Goal: Information Seeking & Learning: Learn about a topic

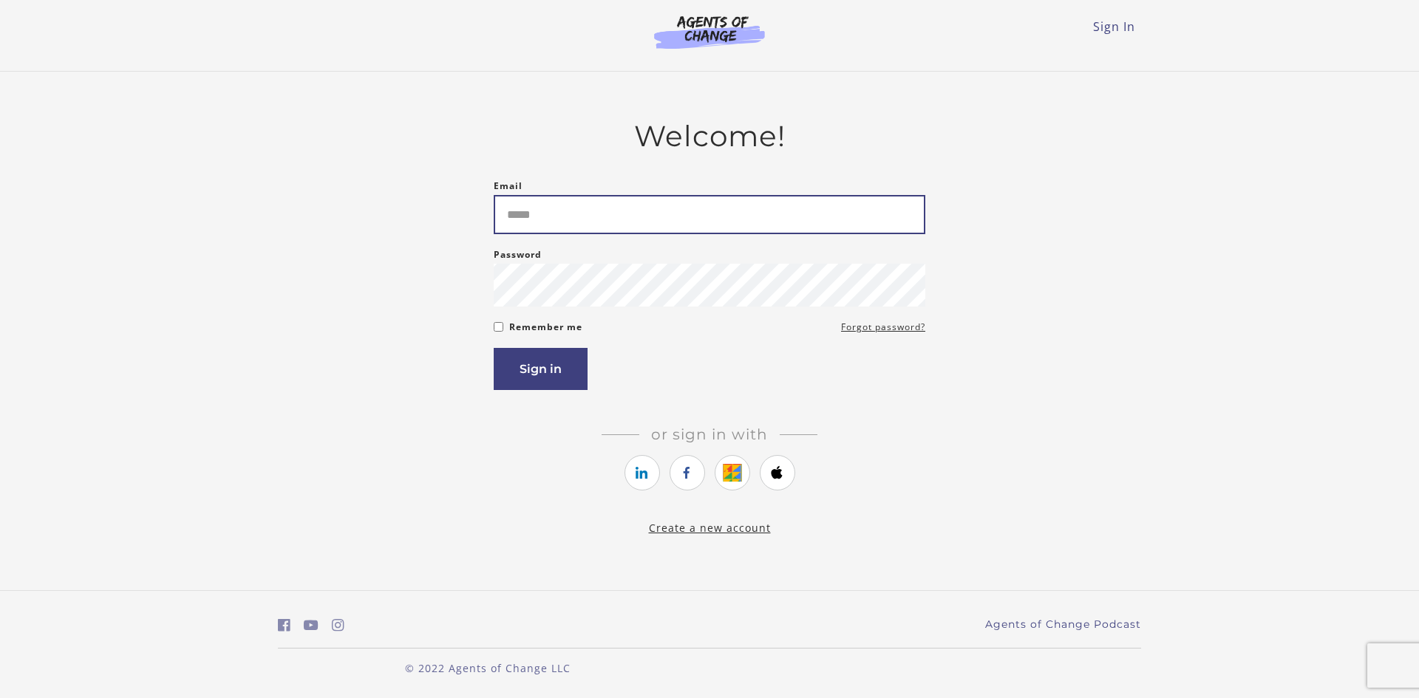
click at [551, 215] on input "Email" at bounding box center [710, 214] width 432 height 39
click at [632, 225] on input "Email" at bounding box center [710, 214] width 432 height 39
type input "**********"
click at [545, 369] on button "Sign in" at bounding box center [541, 369] width 94 height 42
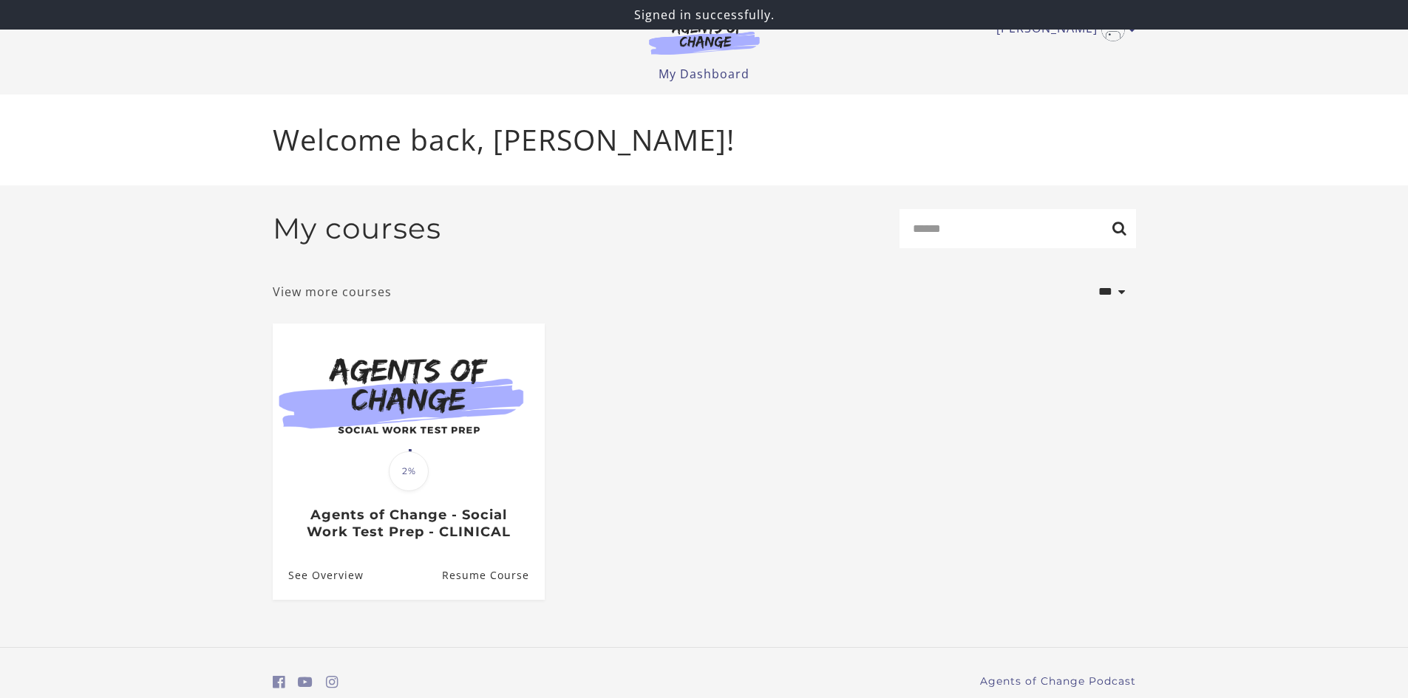
click at [330, 295] on link "View more courses" at bounding box center [332, 292] width 119 height 18
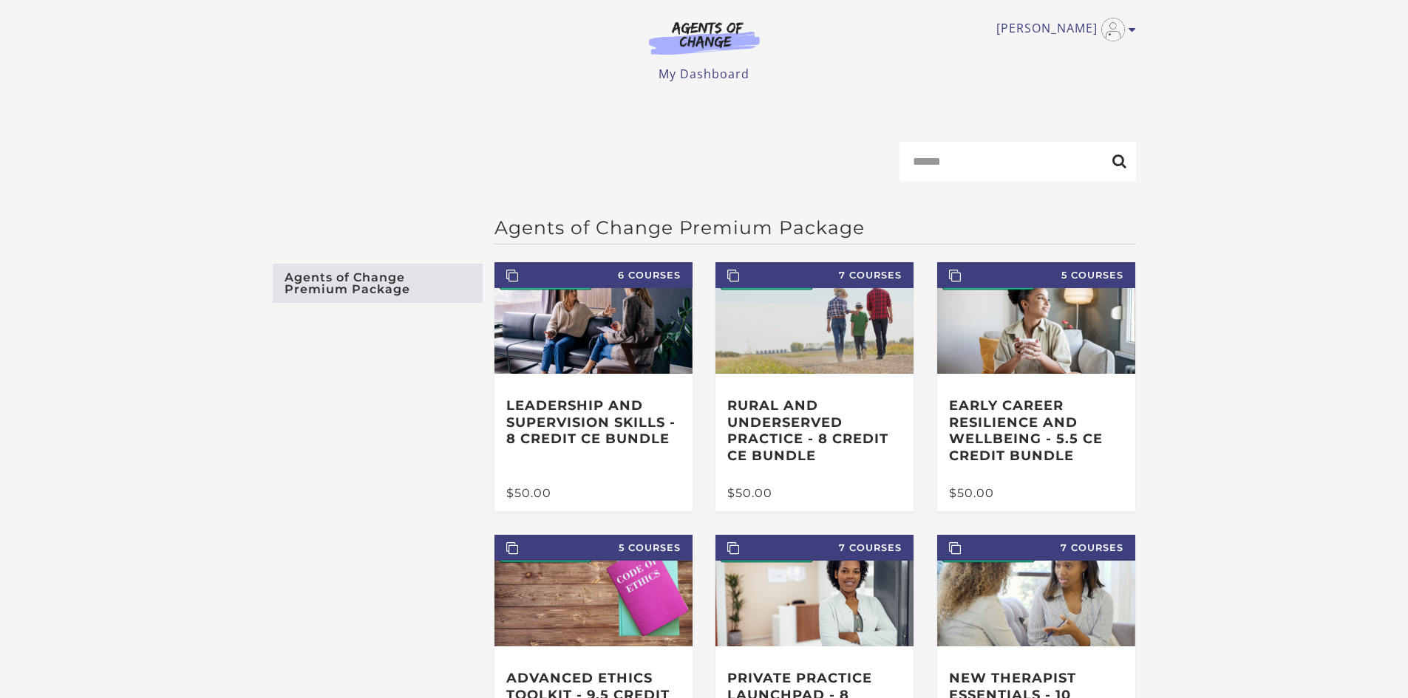
click at [349, 295] on link "Agents of Change Premium Package" at bounding box center [378, 283] width 210 height 39
click at [707, 70] on link "My Dashboard" at bounding box center [703, 74] width 91 height 16
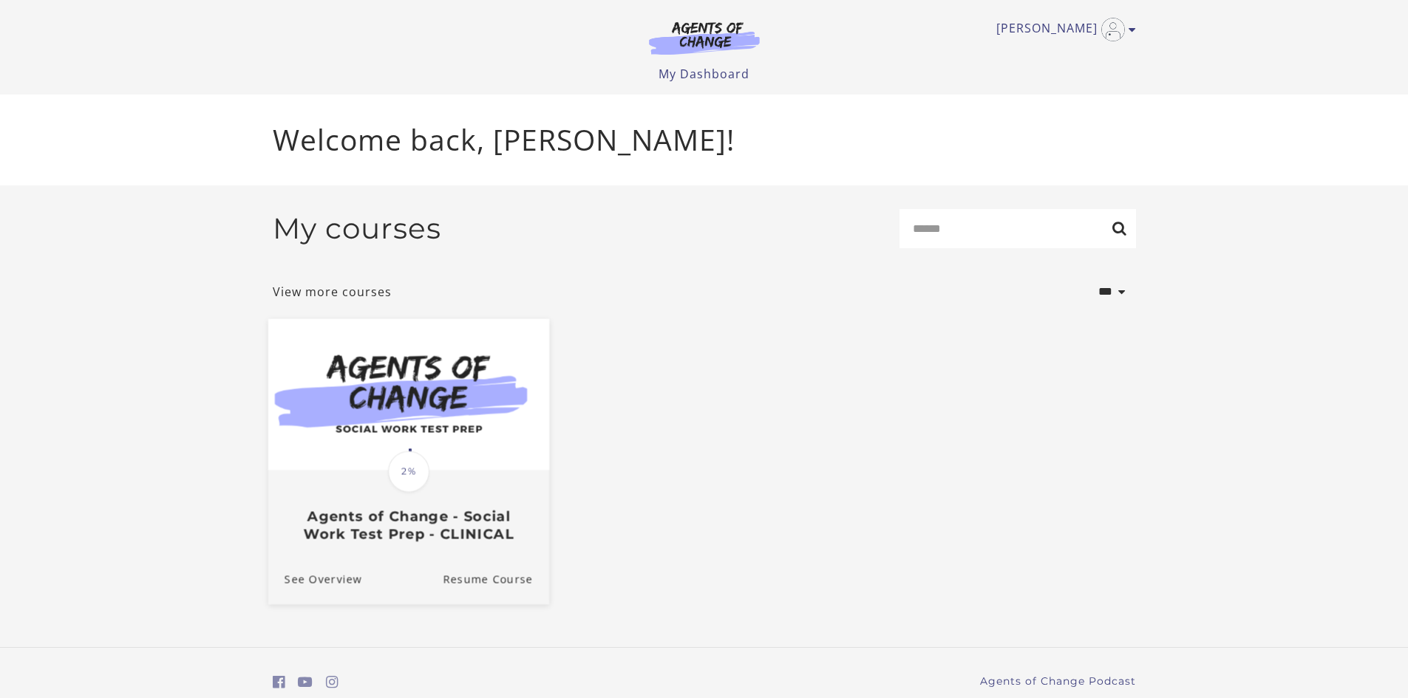
click at [431, 531] on h3 "Agents of Change - Social Work Test Prep - CLINICAL" at bounding box center [408, 525] width 248 height 34
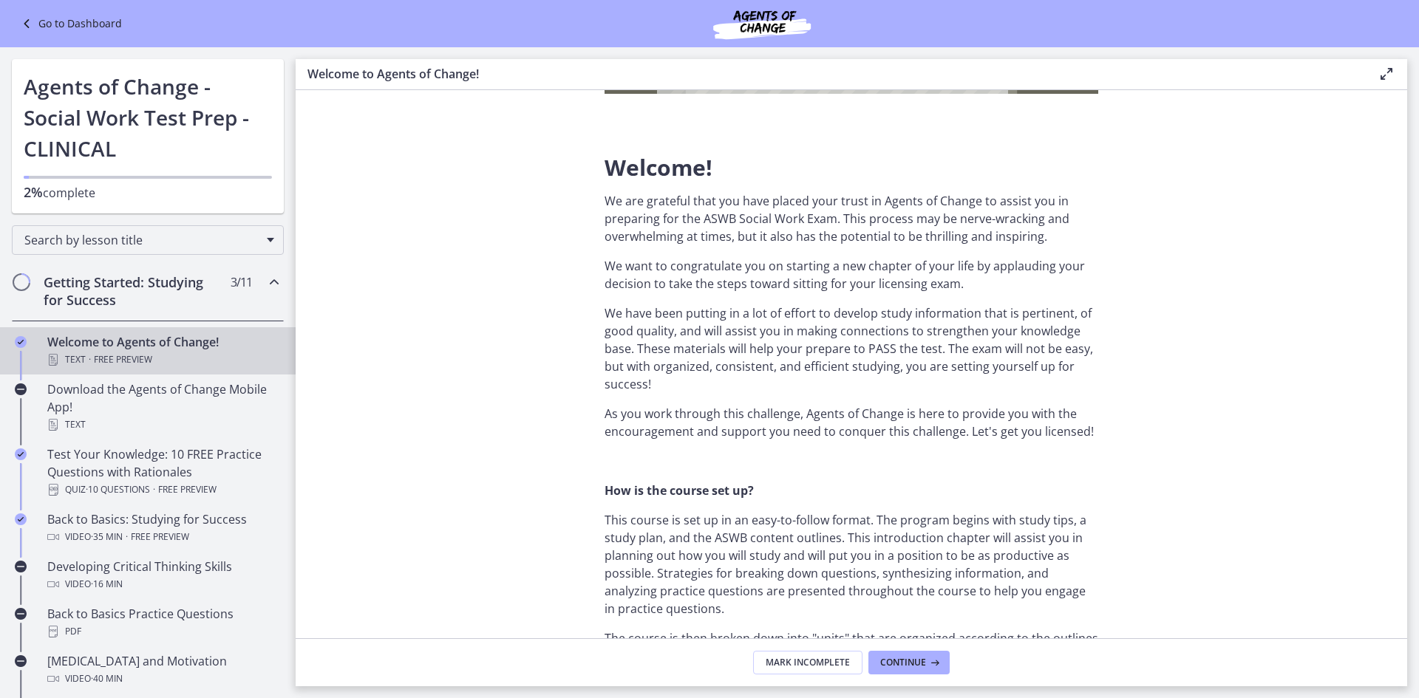
scroll to position [517, 0]
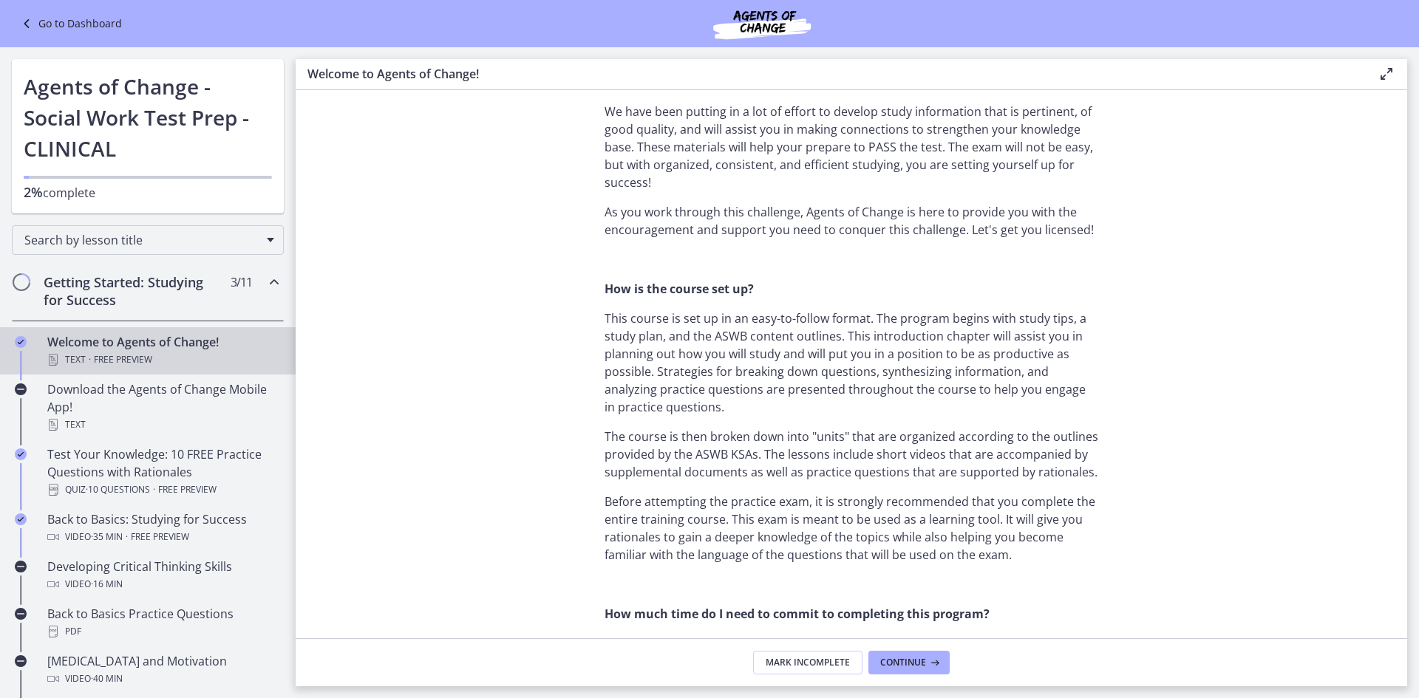
click at [29, 284] on span "Chapters" at bounding box center [22, 282] width 18 height 18
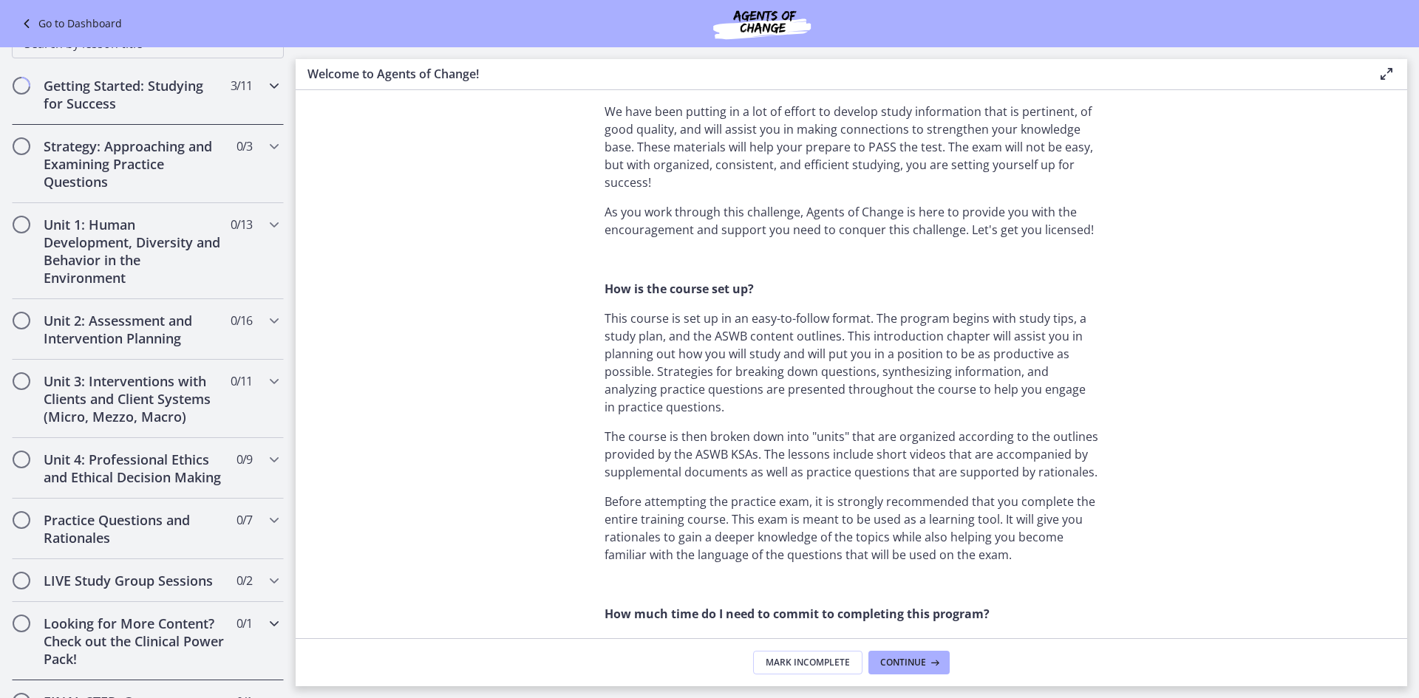
scroll to position [296, 0]
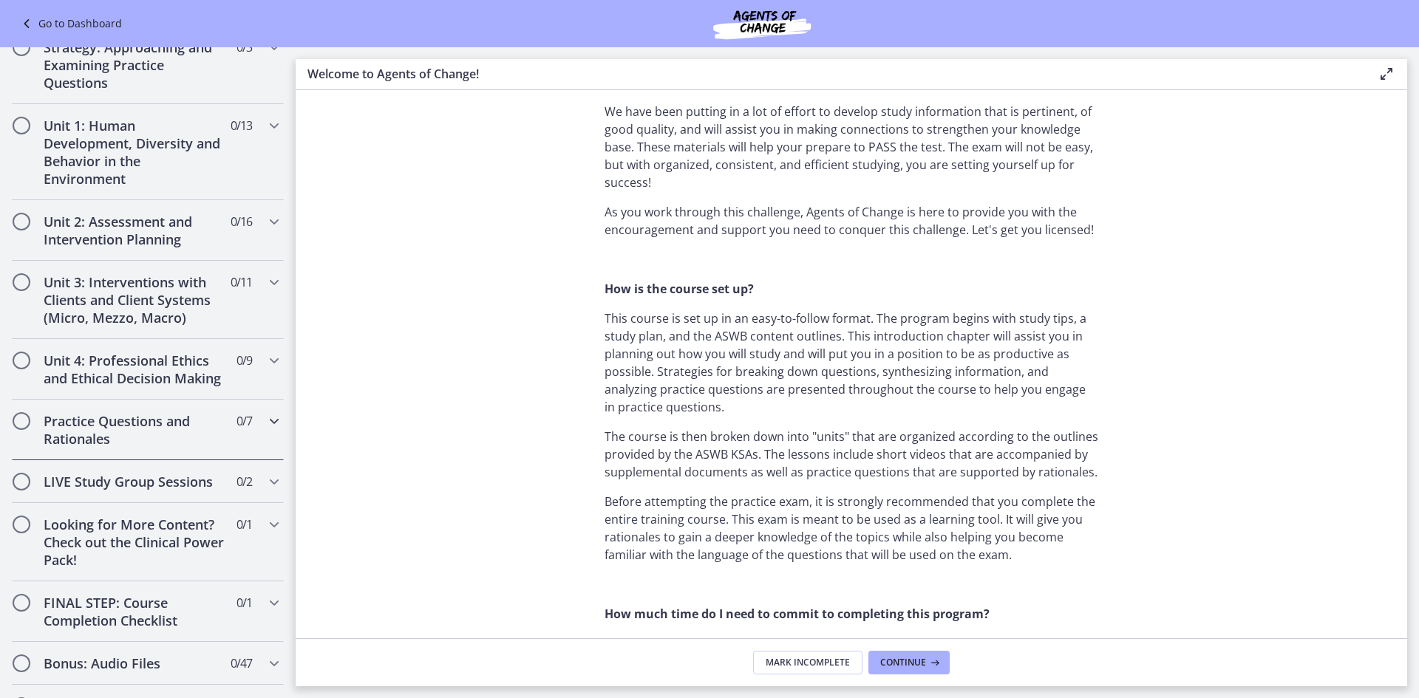
click at [161, 443] on h2 "Practice Questions and Rationales" at bounding box center [134, 429] width 180 height 35
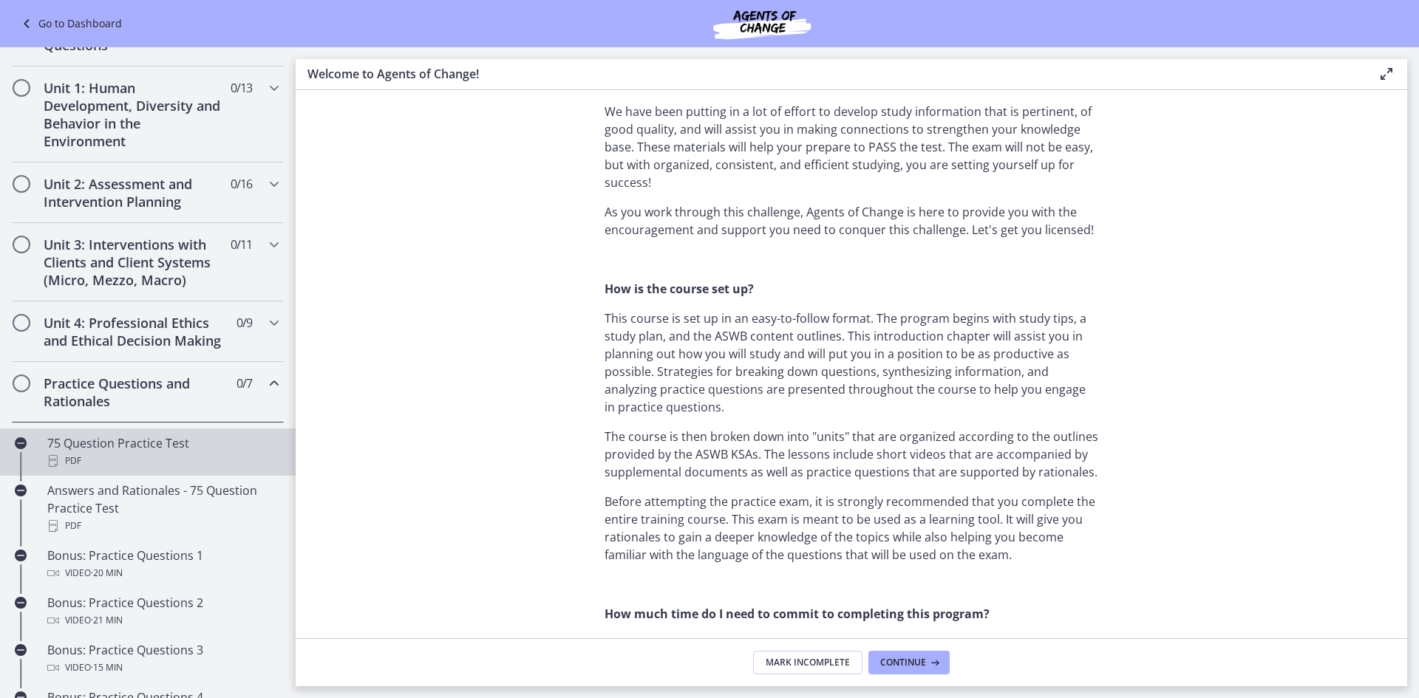
scroll to position [369, 0]
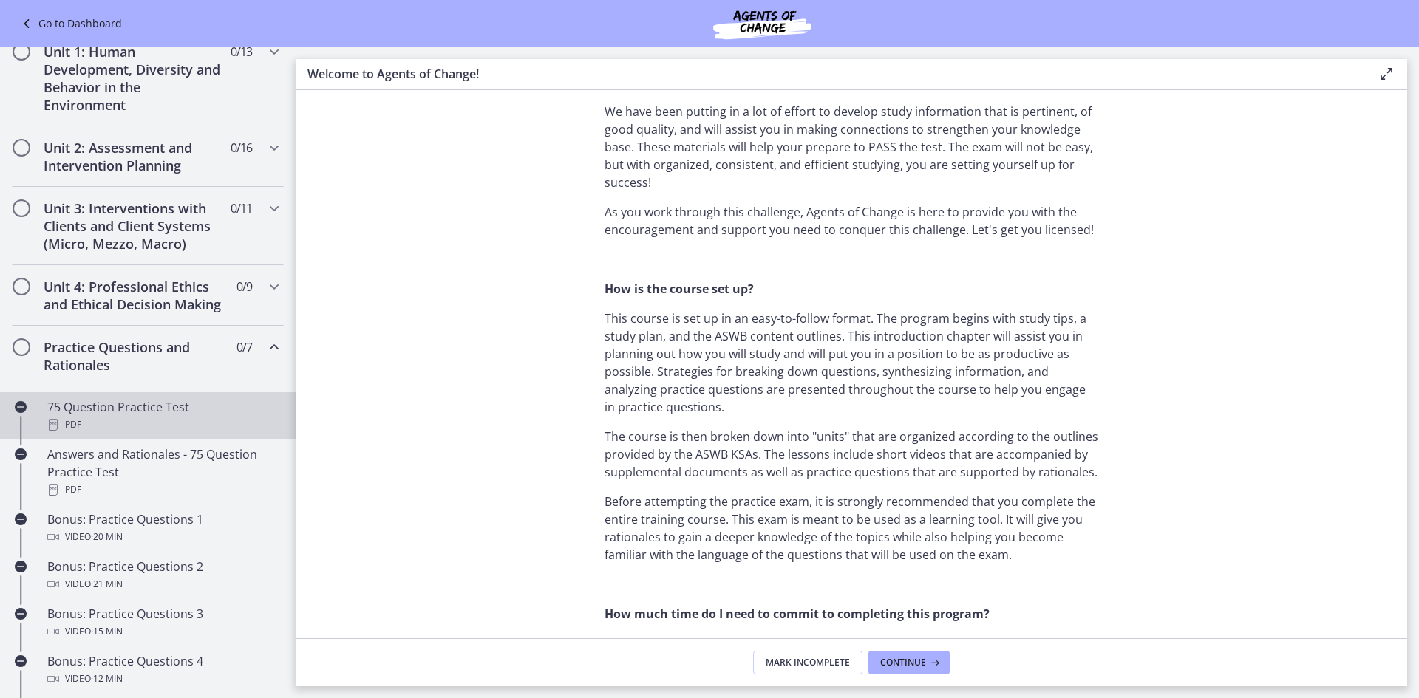
click at [127, 434] on div "PDF" at bounding box center [162, 425] width 231 height 18
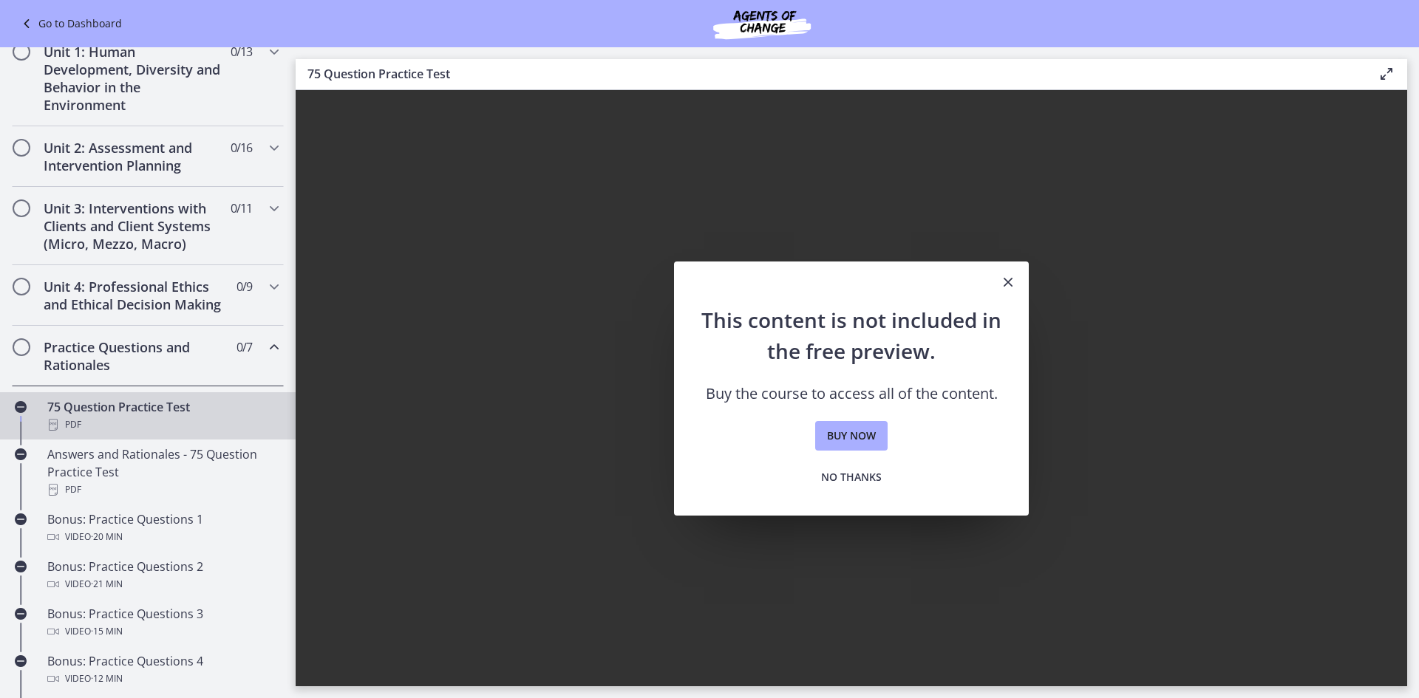
click at [1007, 287] on icon "Close" at bounding box center [1008, 282] width 18 height 18
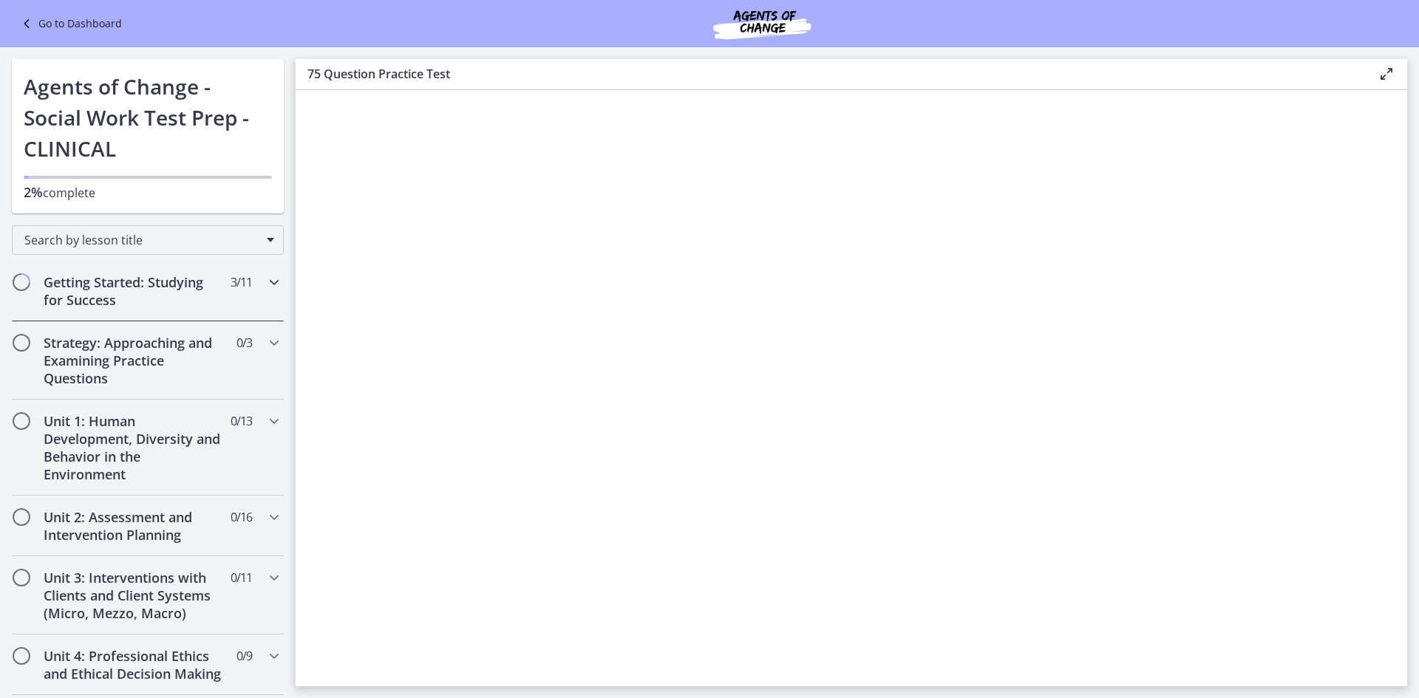
click at [266, 282] on icon "Chapters" at bounding box center [274, 282] width 18 height 18
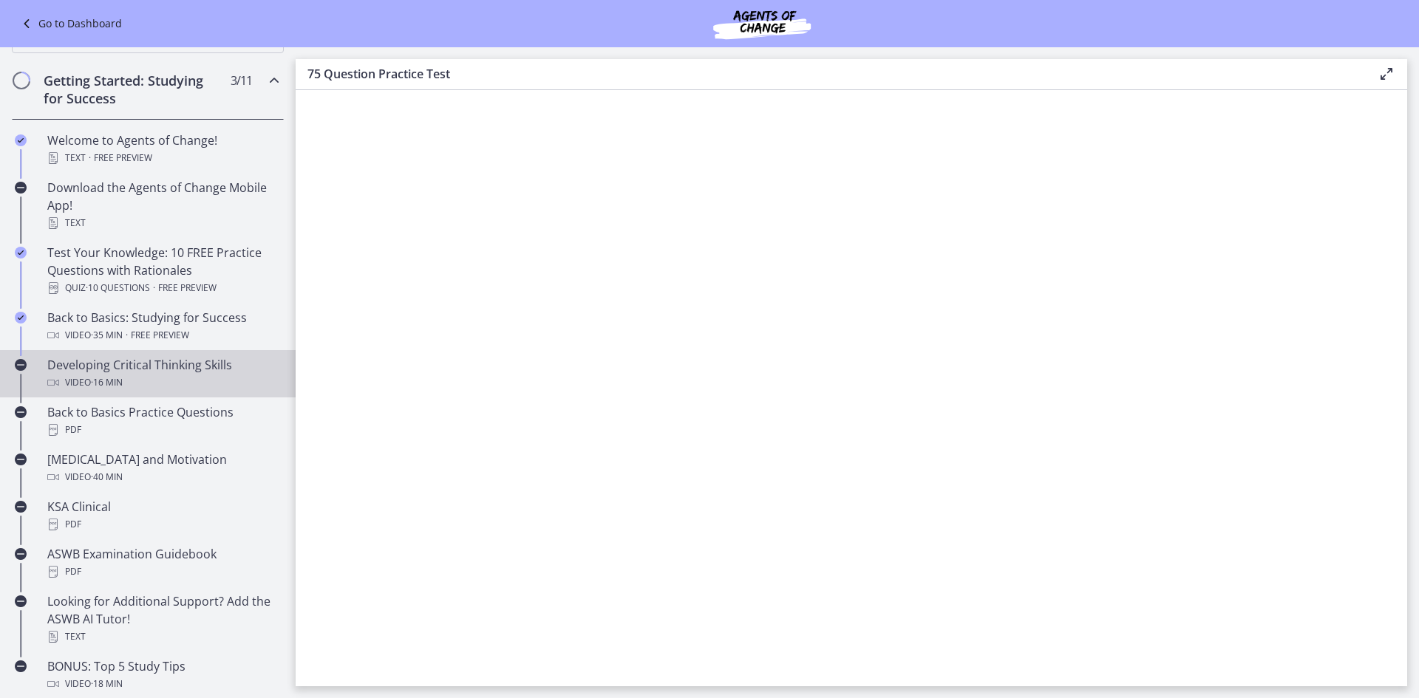
scroll to position [222, 0]
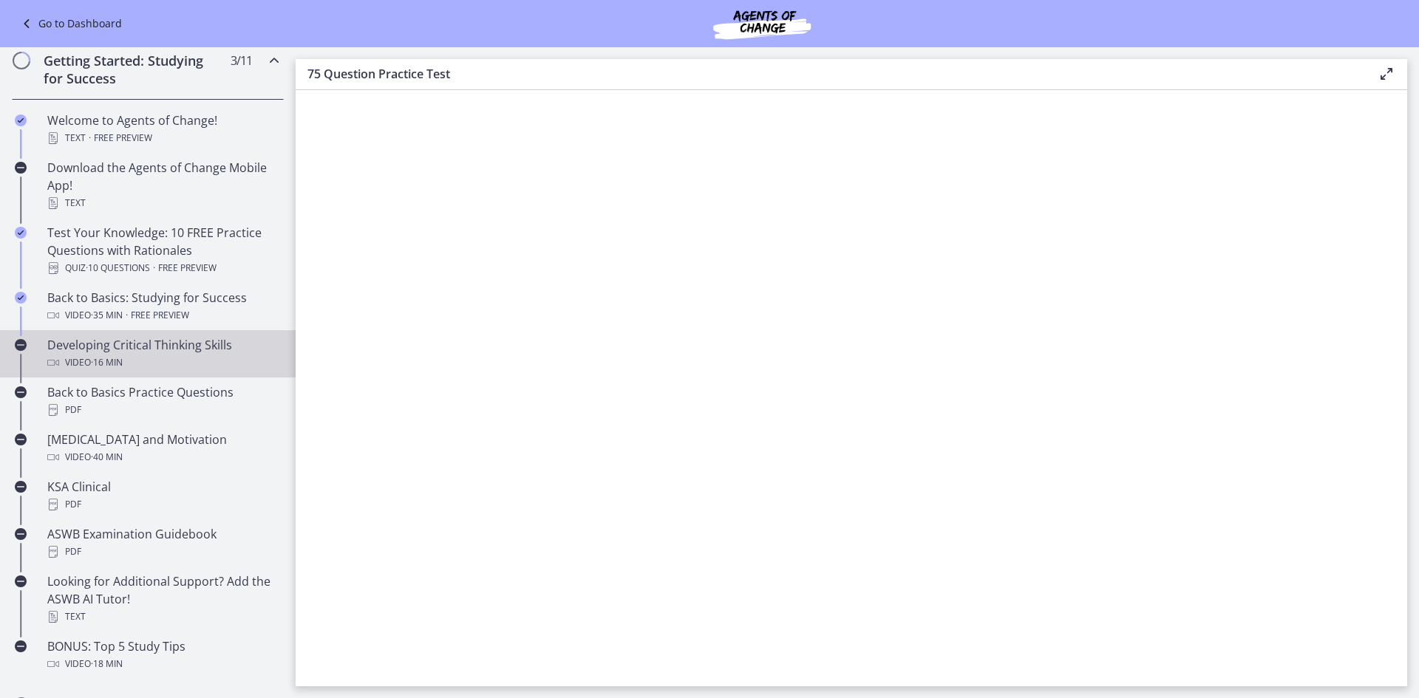
click at [91, 353] on div "Developing Critical Thinking Skills Video · 16 min" at bounding box center [162, 353] width 231 height 35
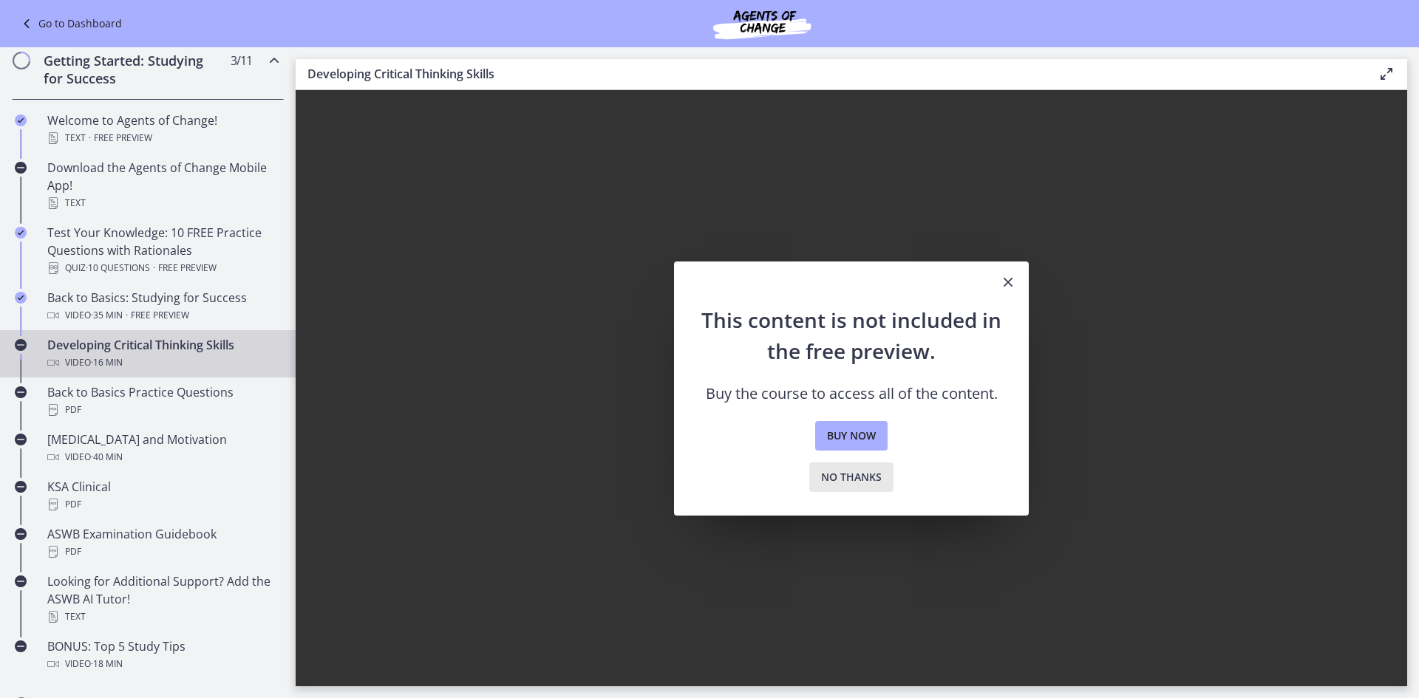
click at [842, 481] on span "No thanks" at bounding box center [851, 477] width 61 height 18
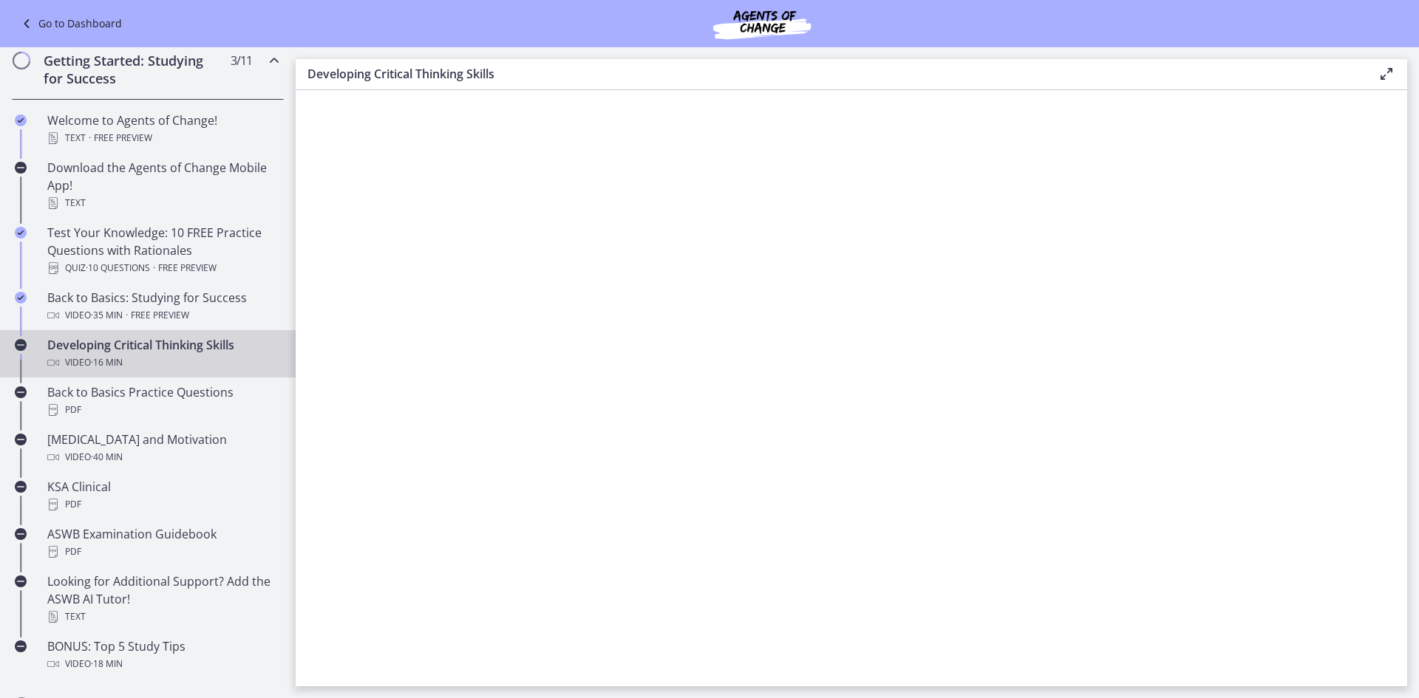
click at [73, 24] on link "Go to Dashboard" at bounding box center [70, 24] width 104 height 18
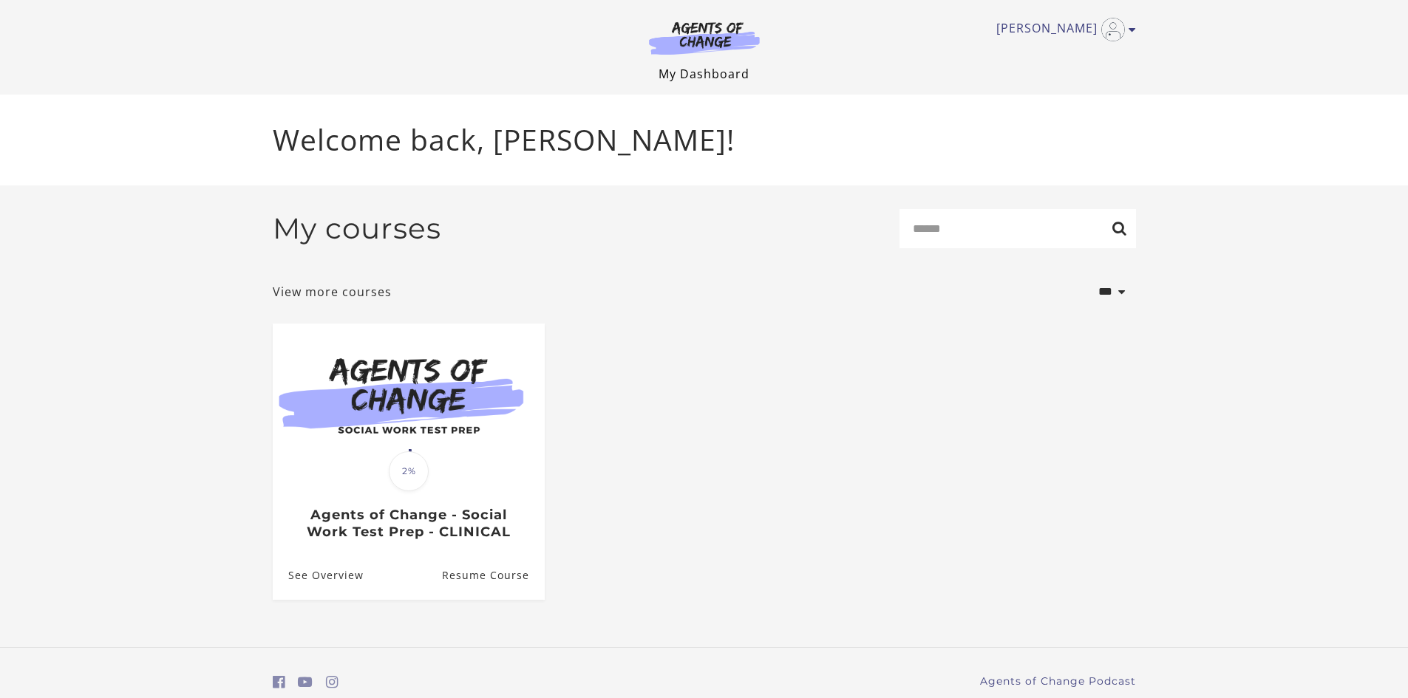
click at [684, 72] on link "My Dashboard" at bounding box center [703, 74] width 91 height 16
click at [352, 295] on link "View more courses" at bounding box center [332, 292] width 119 height 18
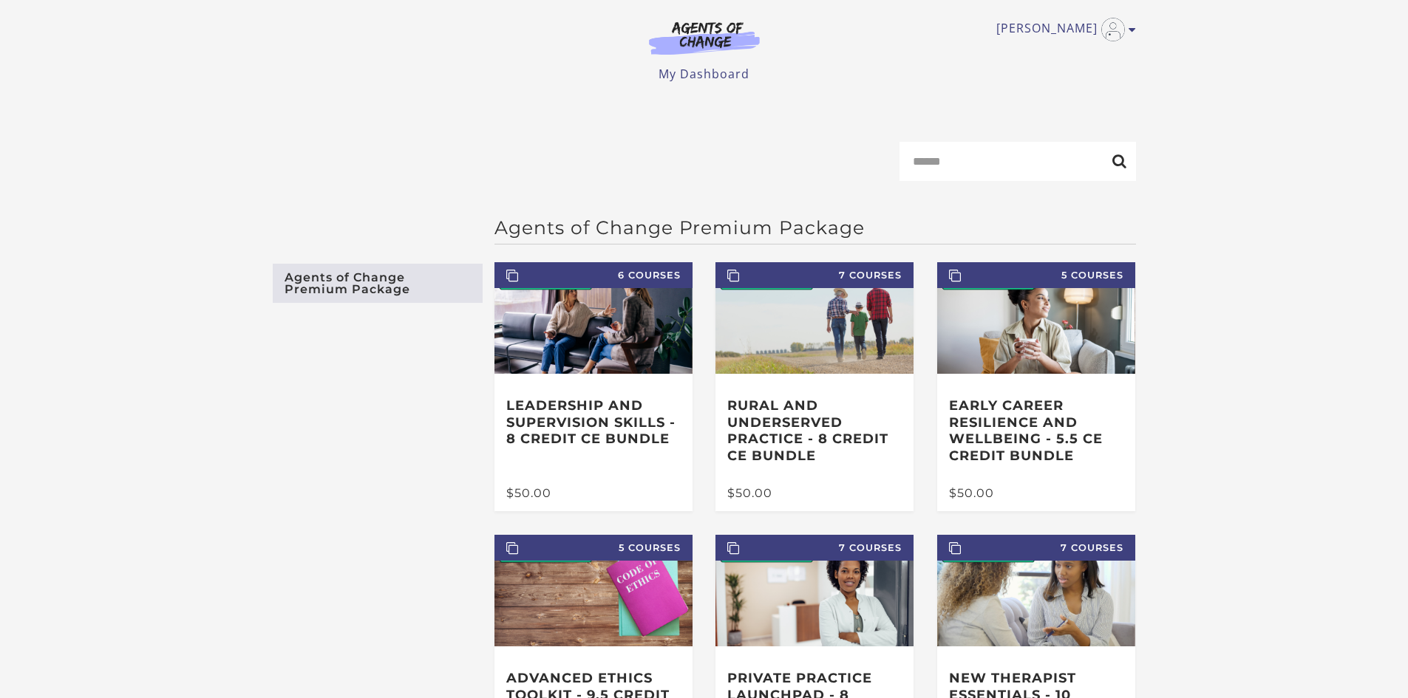
click at [352, 289] on link "Agents of Change Premium Package" at bounding box center [378, 283] width 210 height 39
click at [362, 293] on link "Agents of Change Premium Package" at bounding box center [378, 283] width 210 height 39
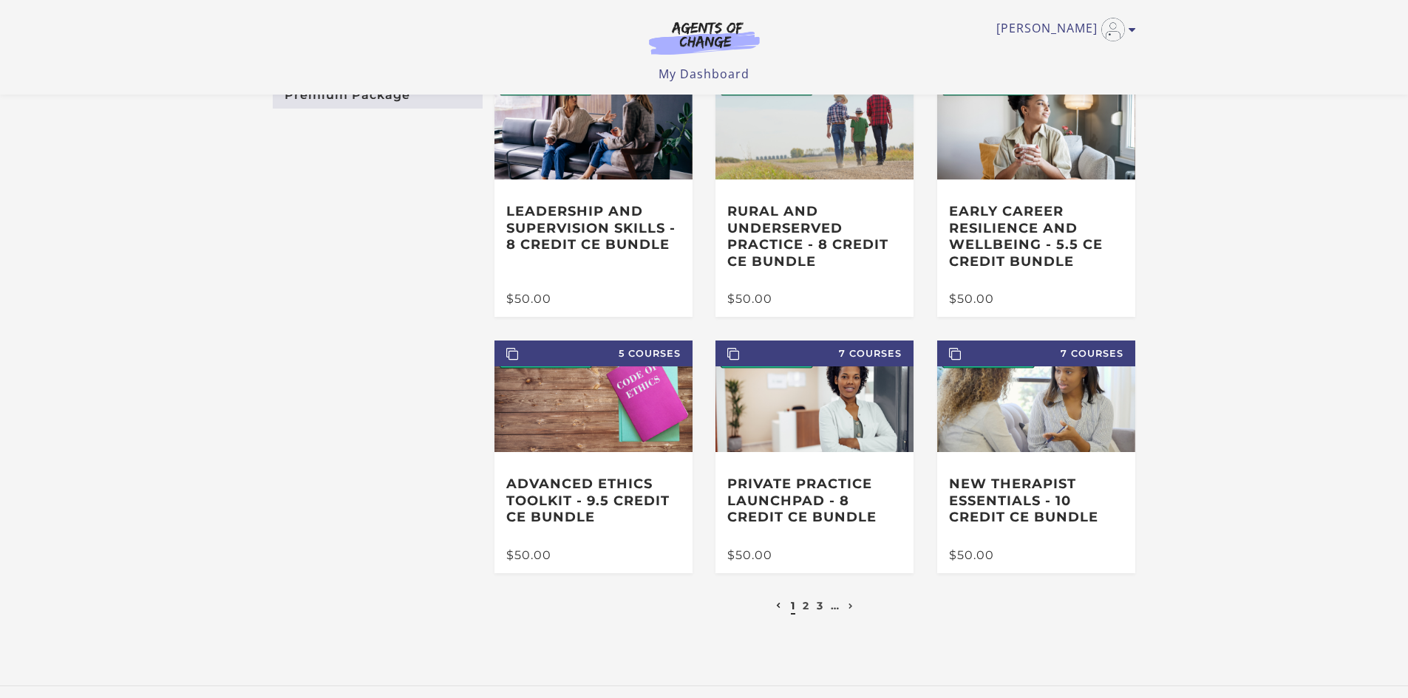
scroll to position [198, 0]
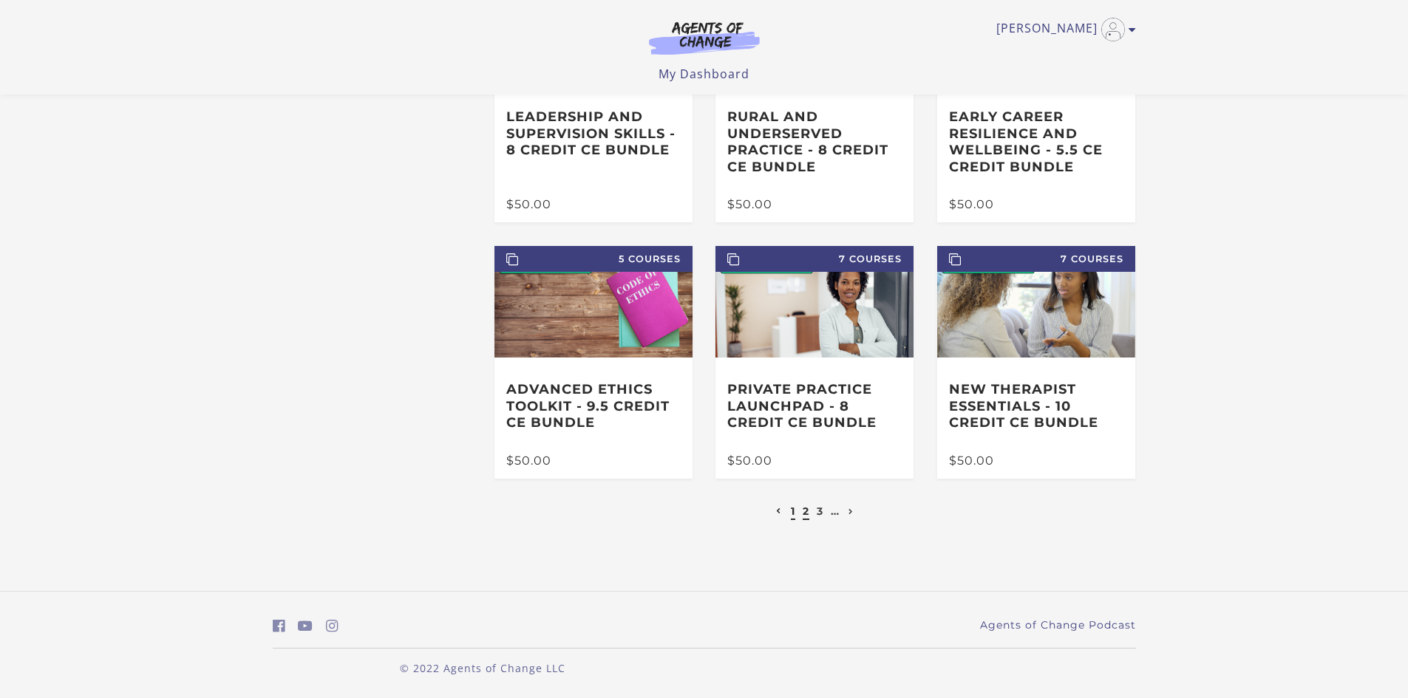
click at [805, 513] on link "2" at bounding box center [805, 511] width 7 height 13
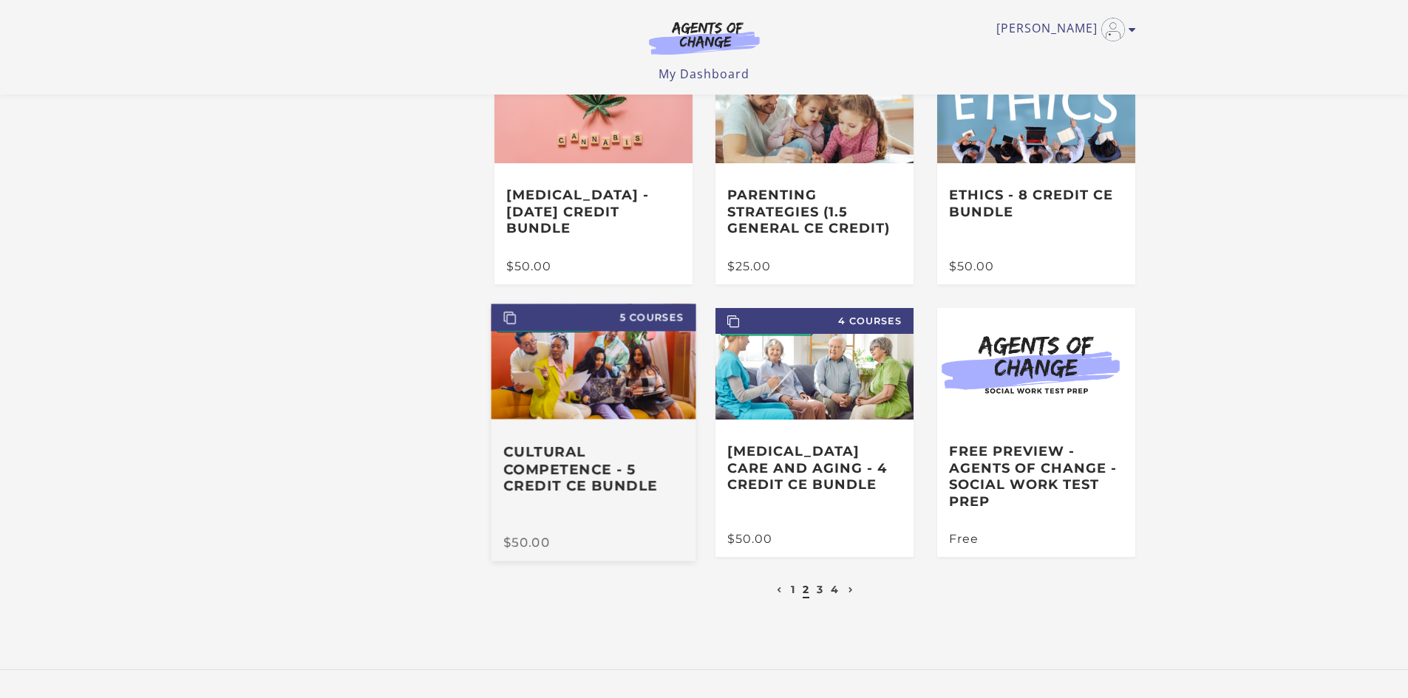
scroll to position [198, 0]
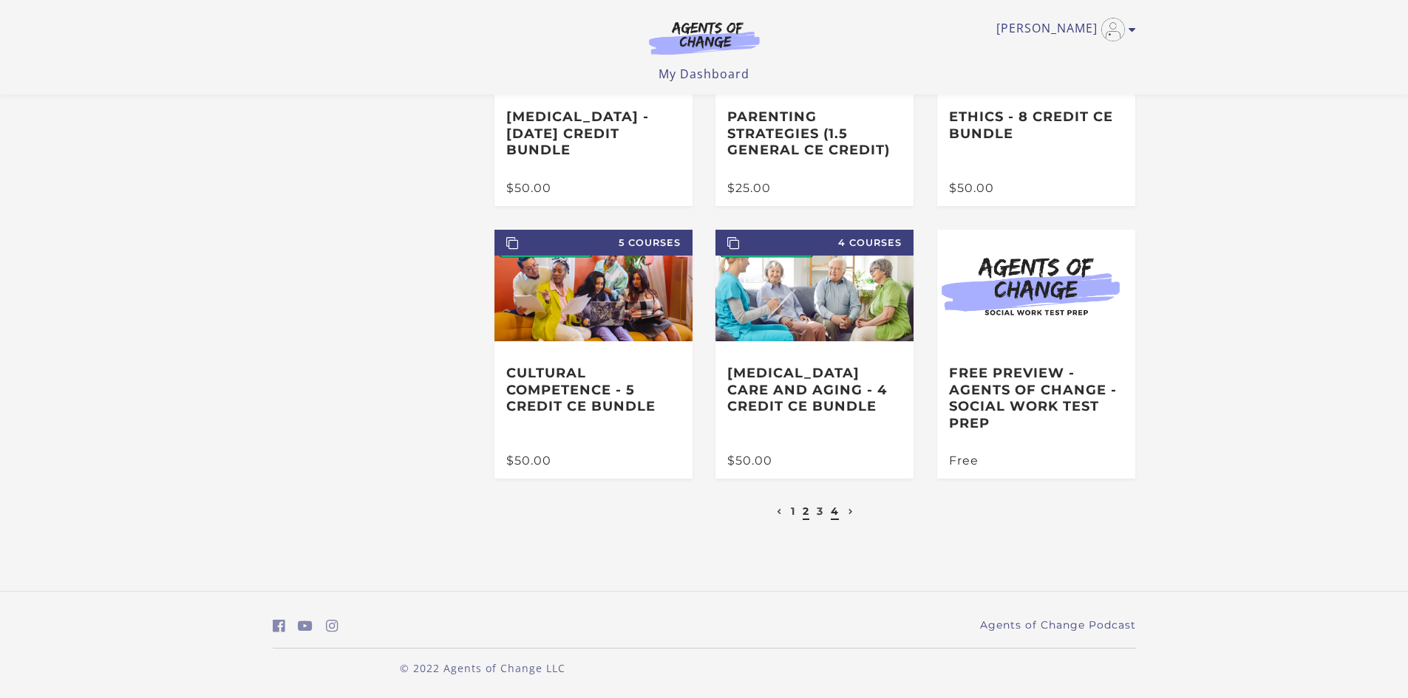
click at [834, 512] on link "4" at bounding box center [835, 511] width 8 height 13
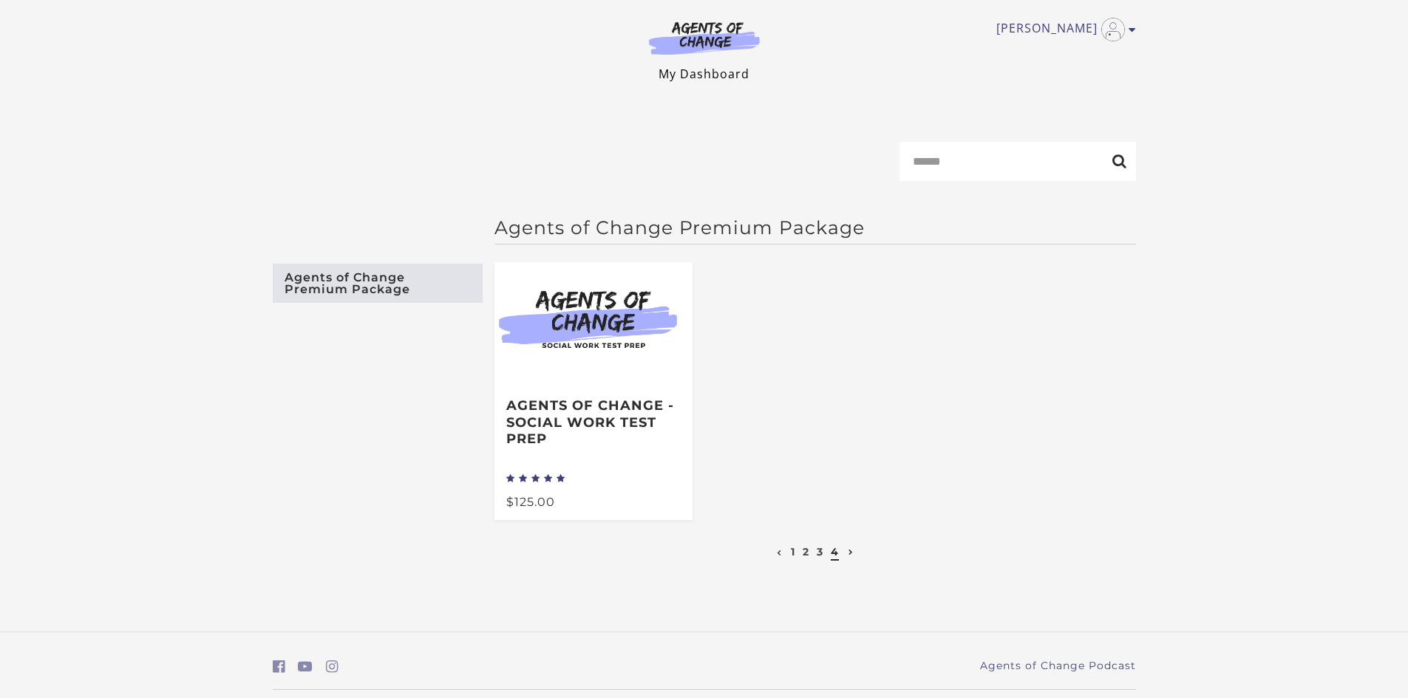
click at [704, 77] on link "My Dashboard" at bounding box center [703, 74] width 91 height 16
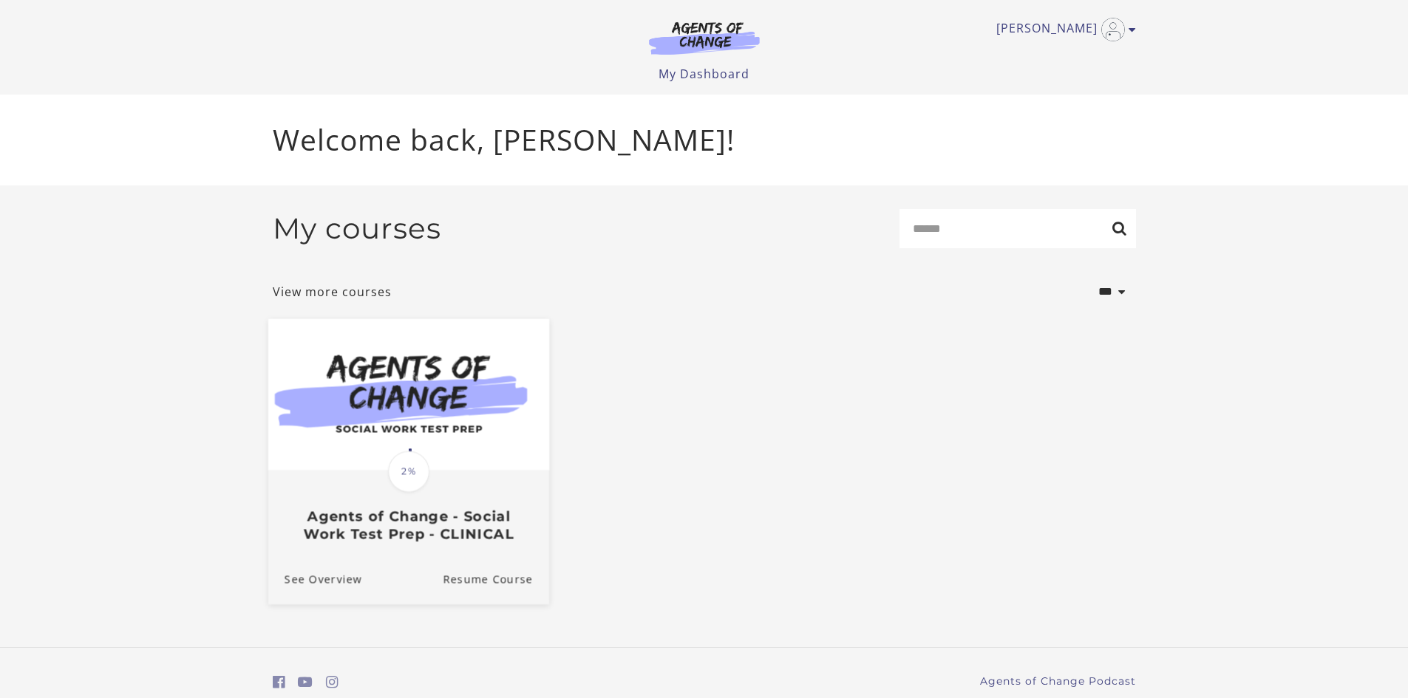
click at [426, 395] on img at bounding box center [407, 393] width 281 height 151
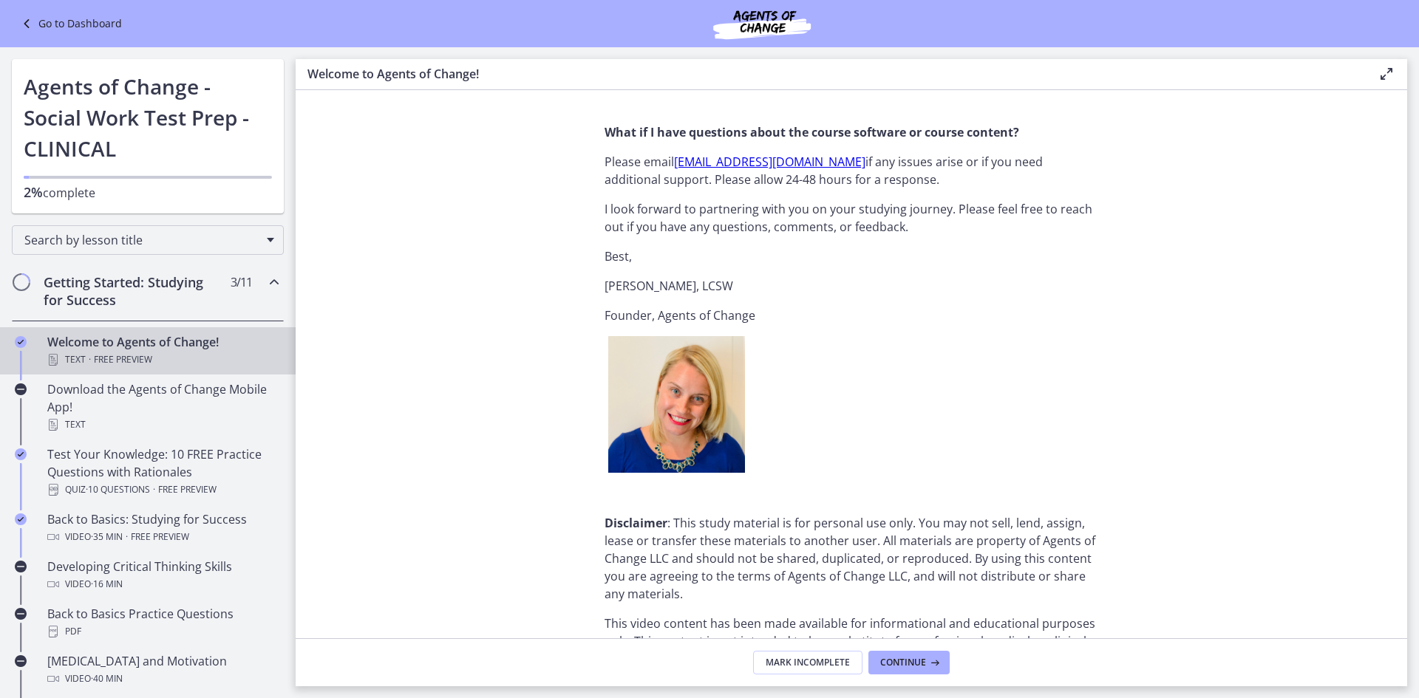
scroll to position [1754, 0]
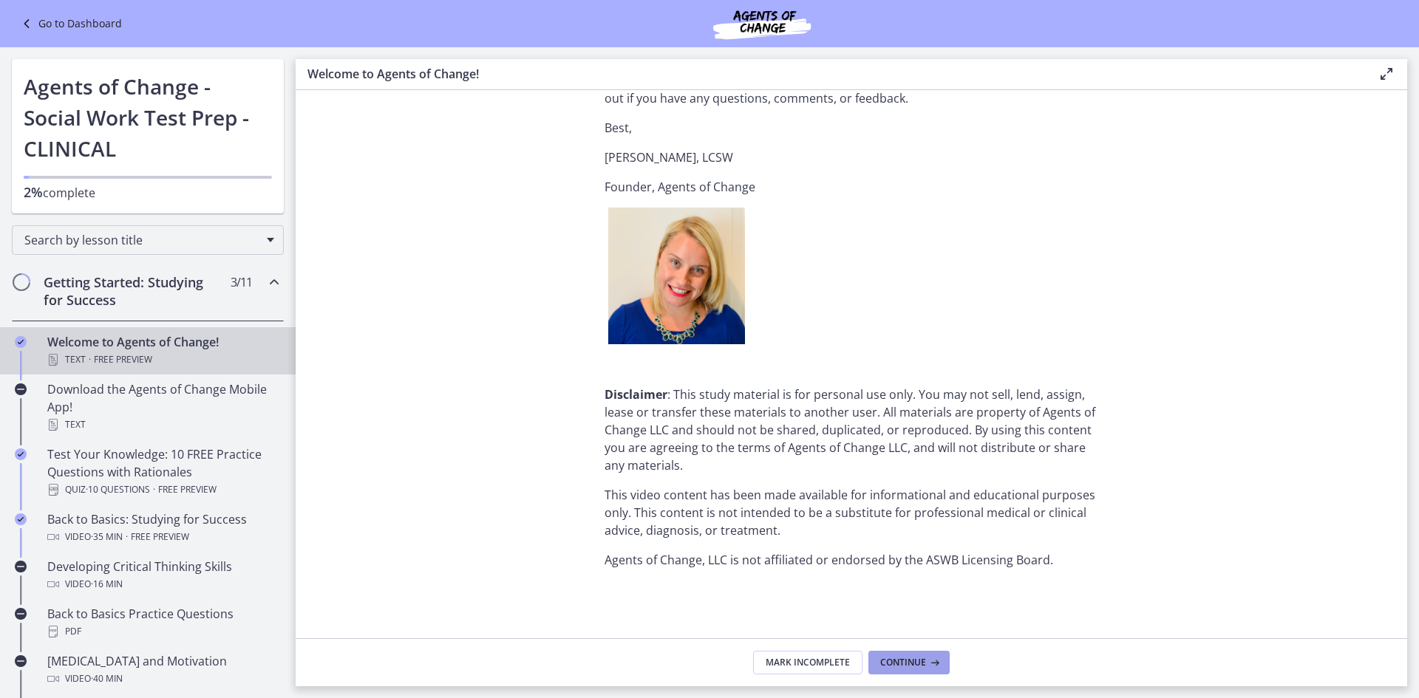
click at [894, 658] on span "Continue" at bounding box center [903, 663] width 46 height 12
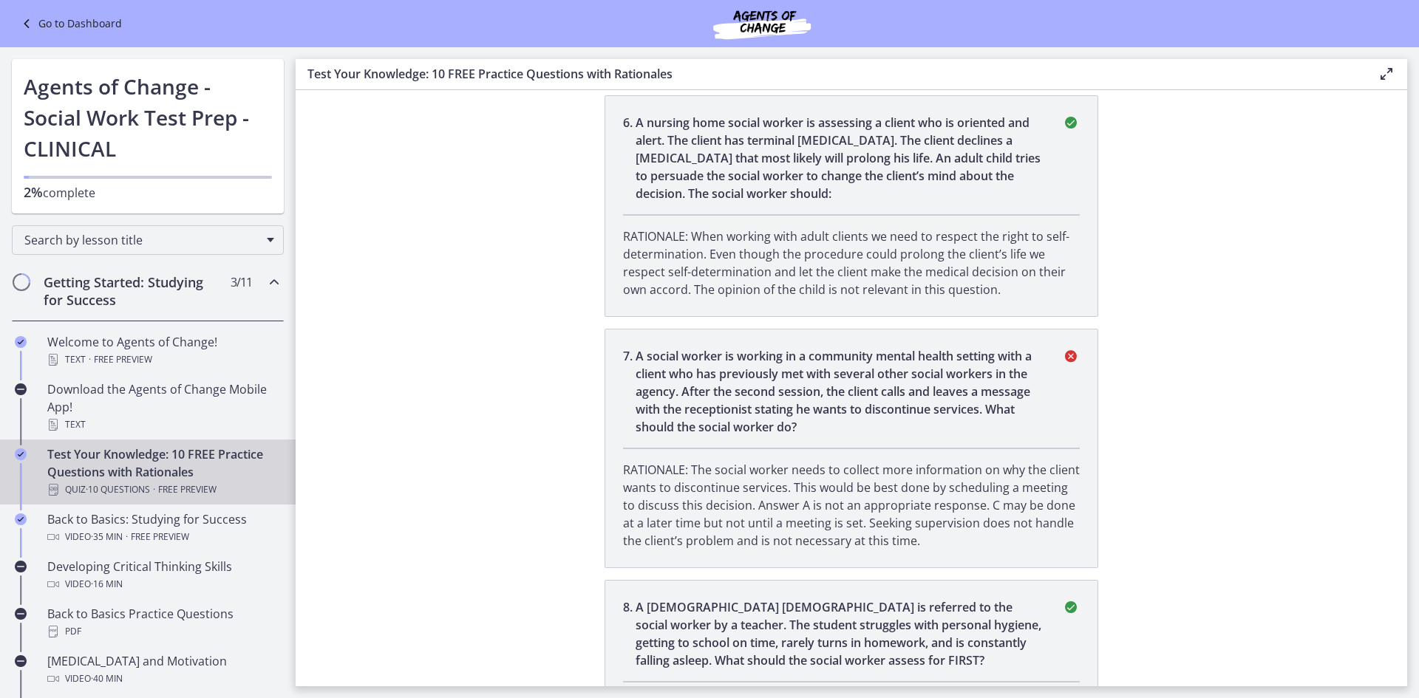
scroll to position [2034, 0]
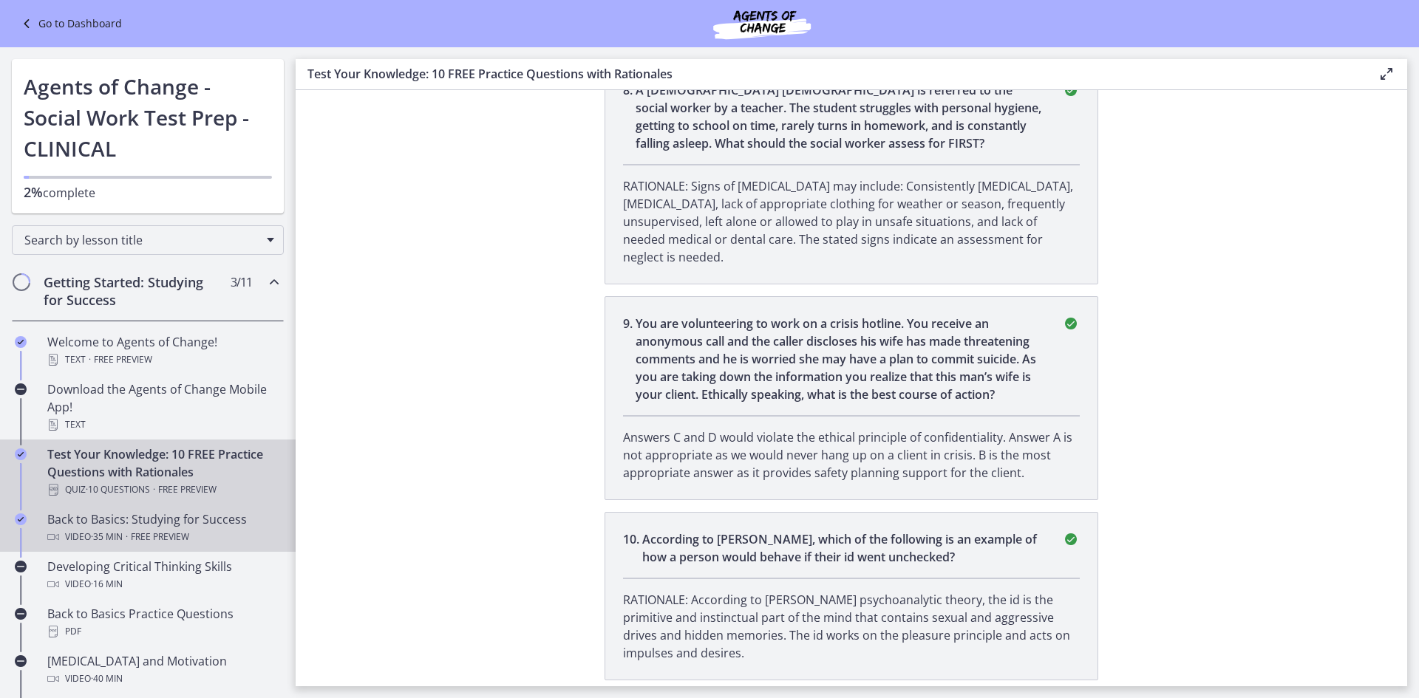
click at [171, 529] on span "Free preview" at bounding box center [160, 537] width 58 height 18
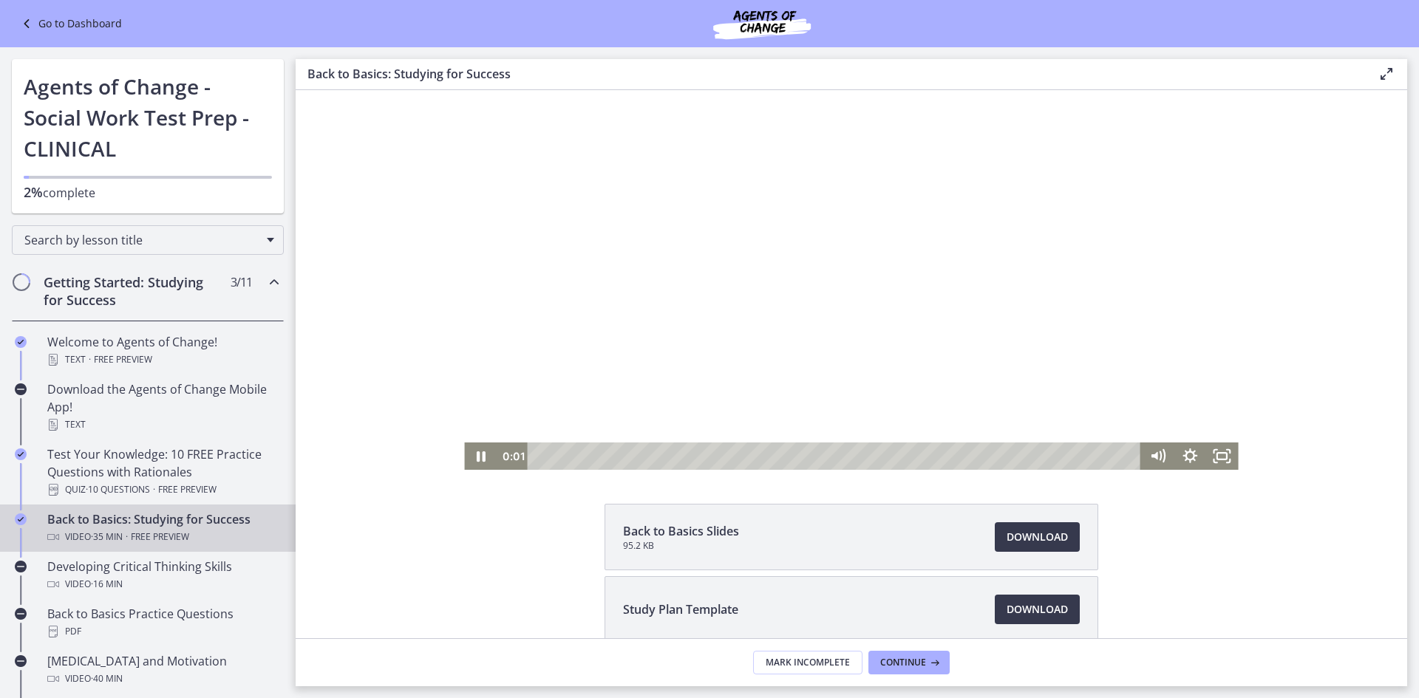
scroll to position [131, 0]
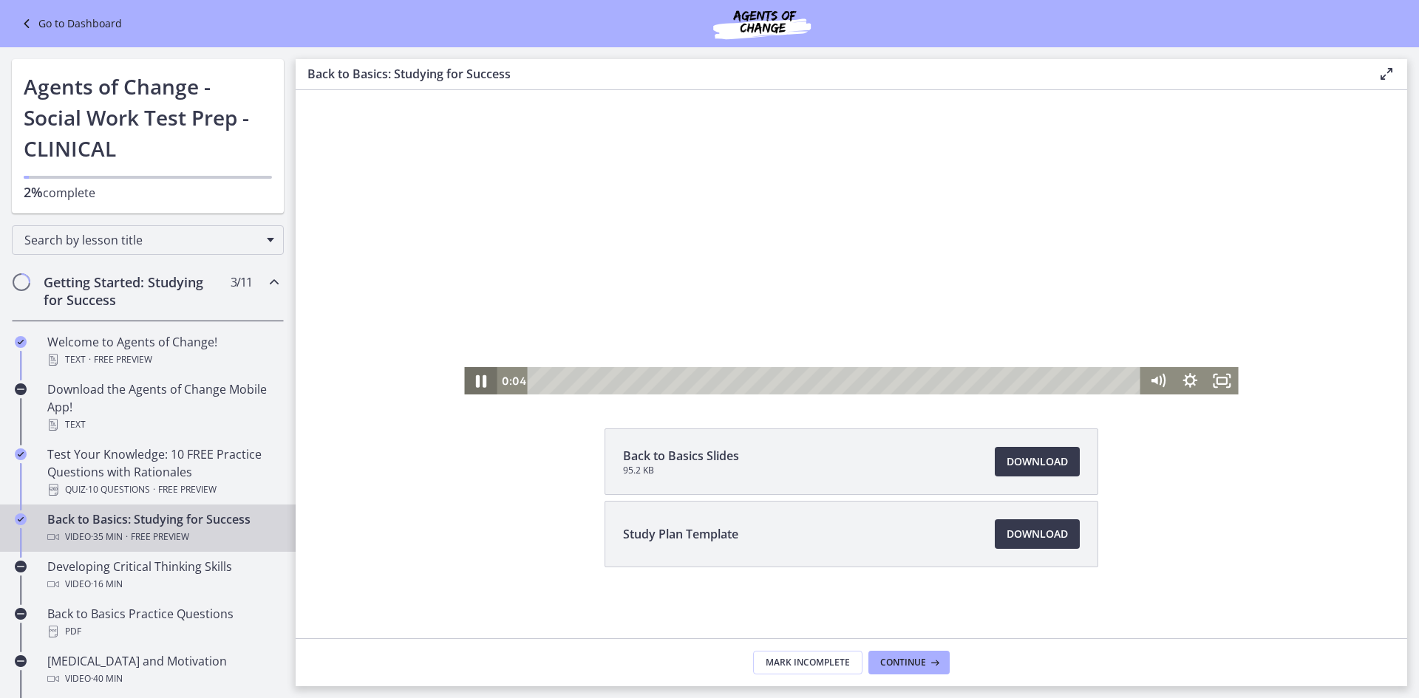
click at [475, 385] on icon "Pause" at bounding box center [480, 380] width 38 height 33
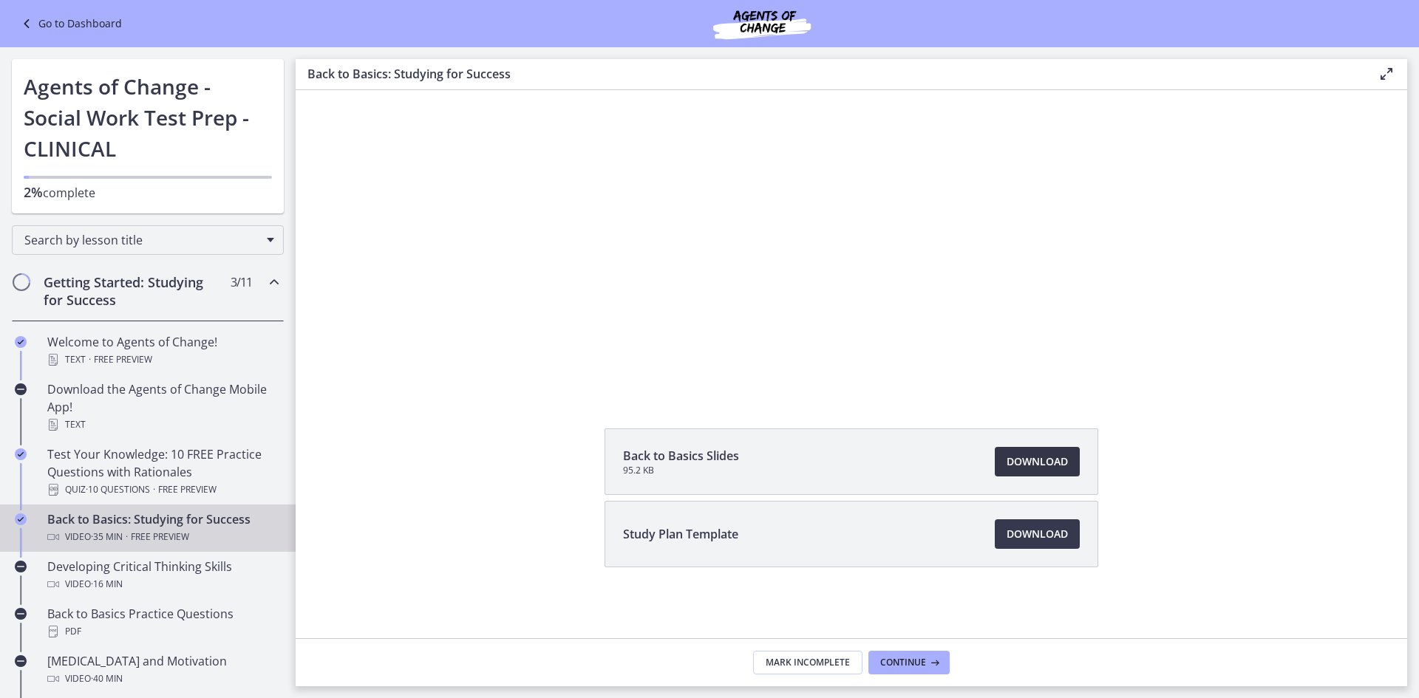
click at [1032, 463] on span "Download Opens in a new window" at bounding box center [1036, 462] width 61 height 18
click at [1032, 531] on span "Download Opens in a new window" at bounding box center [1036, 534] width 61 height 18
